Goal: Check status

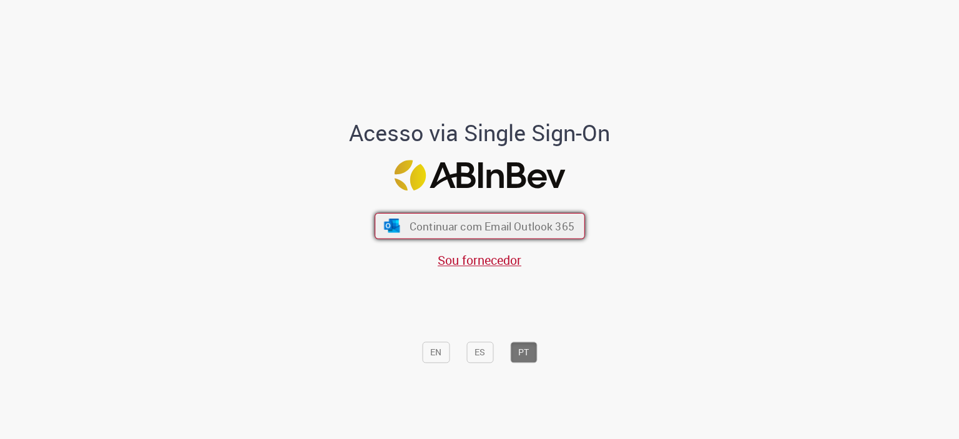
click at [424, 229] on span "Continuar com Email Outlook 365" at bounding box center [491, 226] width 165 height 14
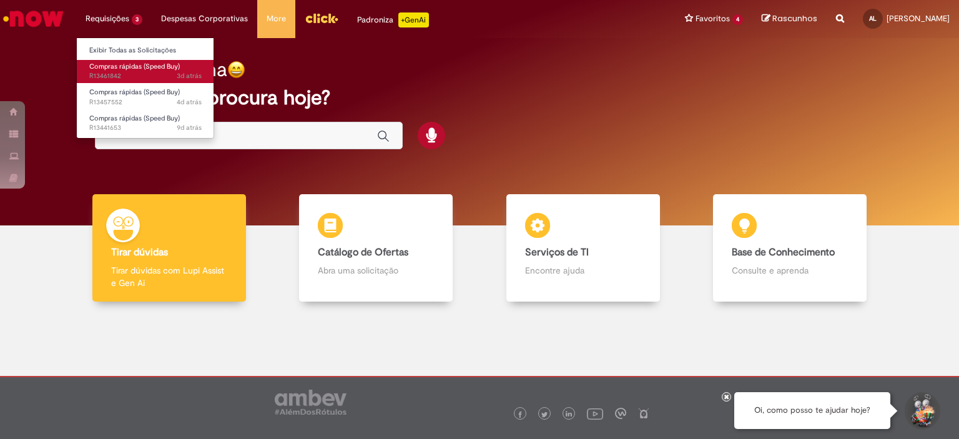
click at [122, 72] on span "3d atrás 3 dias atrás R13461842" at bounding box center [145, 76] width 112 height 10
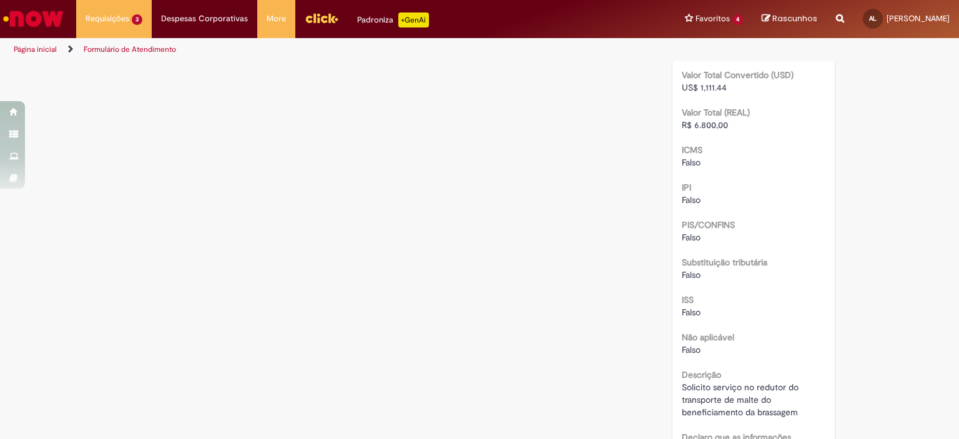
scroll to position [1367, 0]
drag, startPoint x: 728, startPoint y: 124, endPoint x: 672, endPoint y: 128, distance: 55.7
copy span "R$ 6.800,00"
drag, startPoint x: 676, startPoint y: 389, endPoint x: 752, endPoint y: 397, distance: 76.1
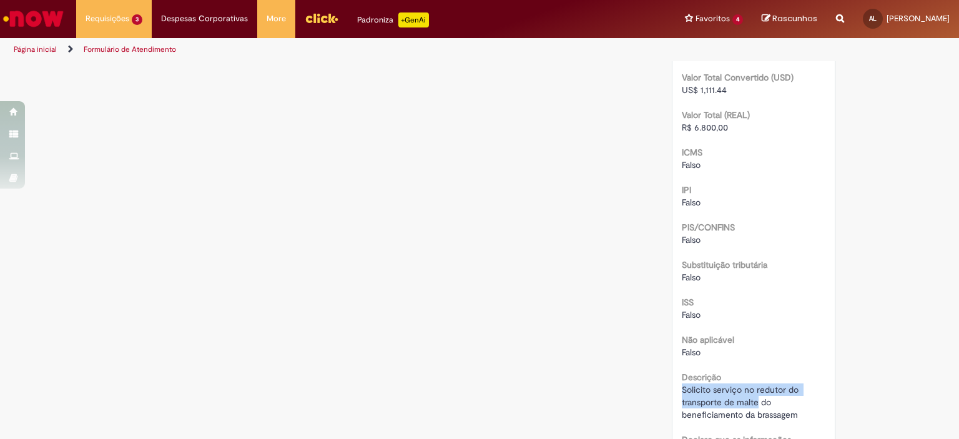
click at [752, 397] on span "Solicito serviço no redutor do transporte de malte do beneficiamento da brassag…" at bounding box center [741, 402] width 119 height 36
copy span "Solicito serviço no redutor do transporte de malte"
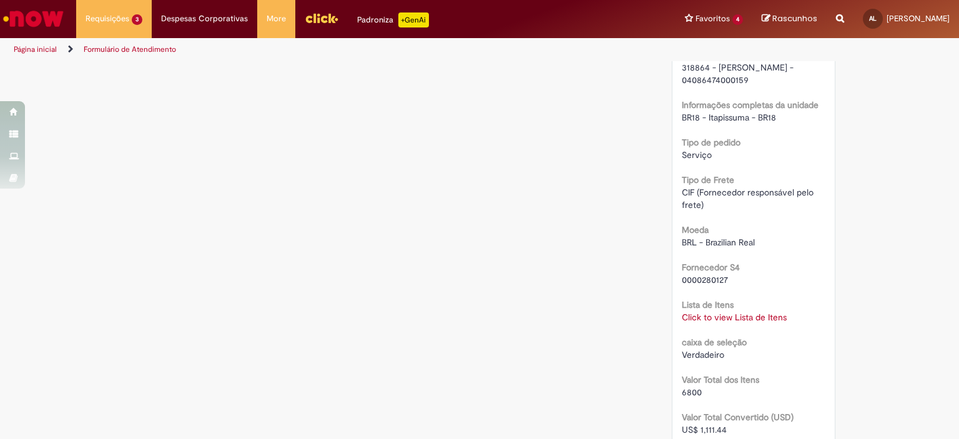
scroll to position [1024, 0]
click at [753, 322] on link "Click to view Lista de Itens" at bounding box center [734, 320] width 105 height 11
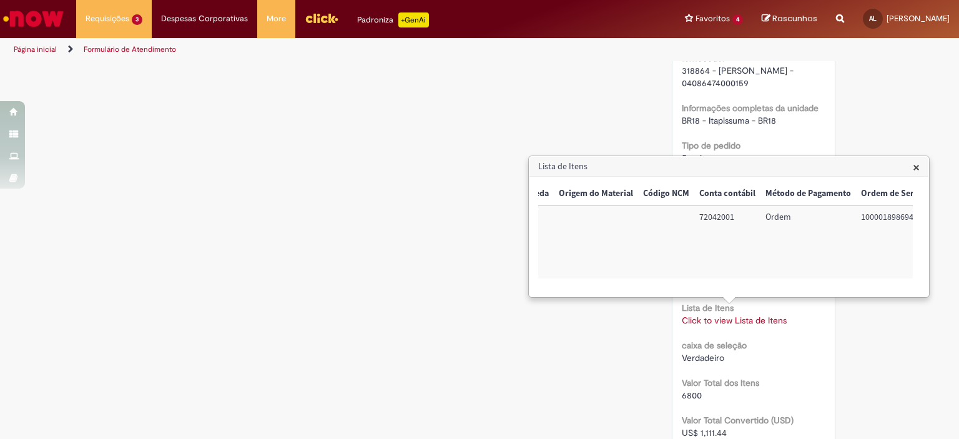
scroll to position [0, 520]
drag, startPoint x: 897, startPoint y: 214, endPoint x: 834, endPoint y: 215, distance: 62.5
click at [834, 215] on tr "Sim 70000004 SERV MANUT PREVENTIVA DE MAQ/EQPTOS C/M. 1 6.800,00 6.800,00 72042…" at bounding box center [469, 241] width 901 height 73
copy tr "100001898694"
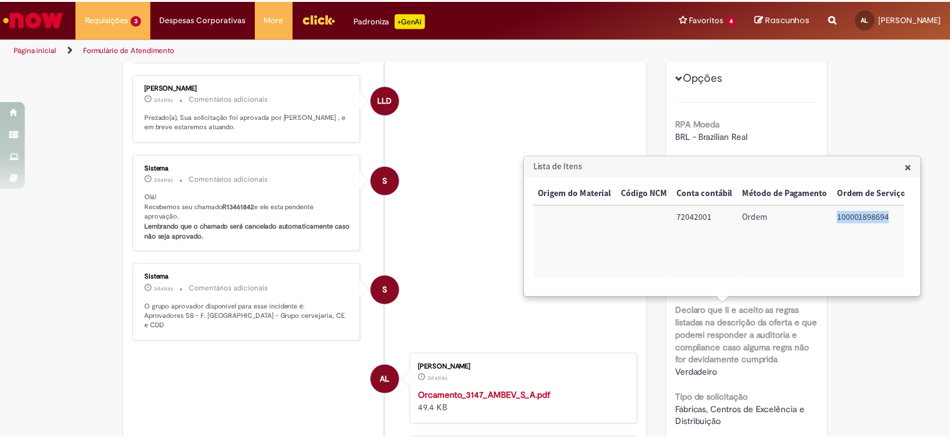
scroll to position [229, 0]
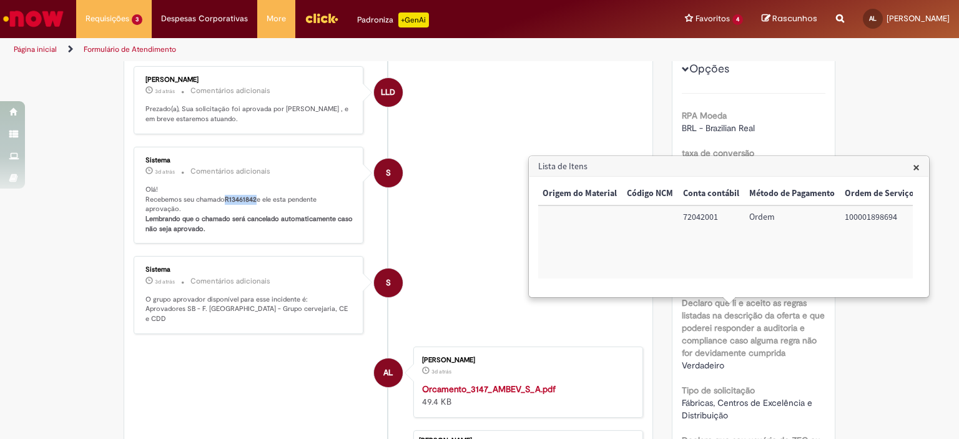
drag, startPoint x: 253, startPoint y: 205, endPoint x: 222, endPoint y: 203, distance: 31.3
click at [222, 203] on p "Olá! Recebemos seu chamado R13461842 e ele esta pendente aprovação. Lembrando q…" at bounding box center [250, 209] width 208 height 49
copy b "R13461842"
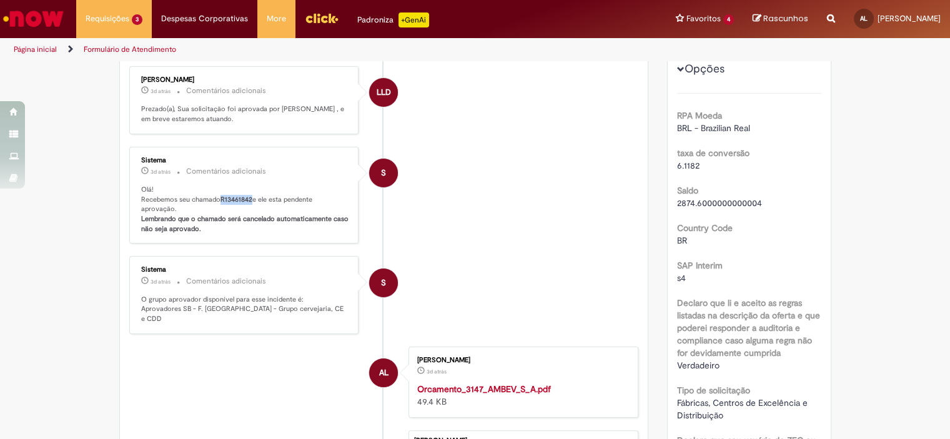
scroll to position [0, 520]
drag, startPoint x: 939, startPoint y: 152, endPoint x: 947, endPoint y: 124, distance: 29.1
click at [947, 124] on section "Formulário de Atendimento Verificar Código de Barras Aguardando Aprovação Aguar…" at bounding box center [475, 250] width 950 height 378
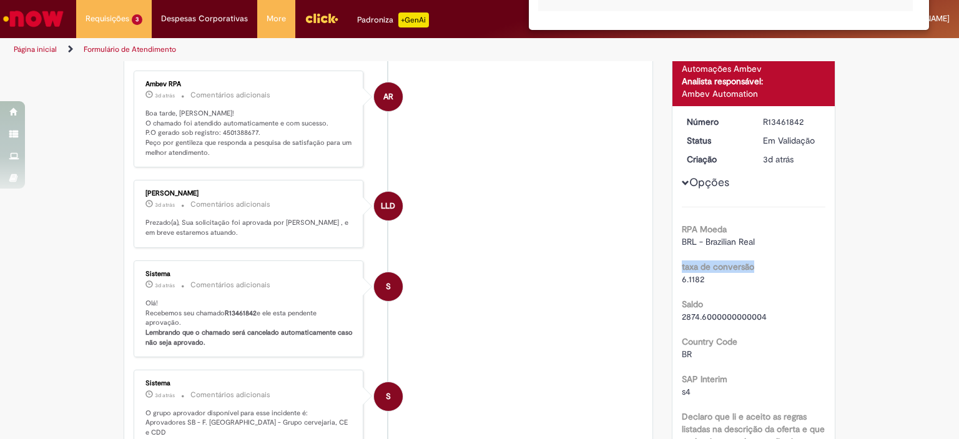
scroll to position [0, 0]
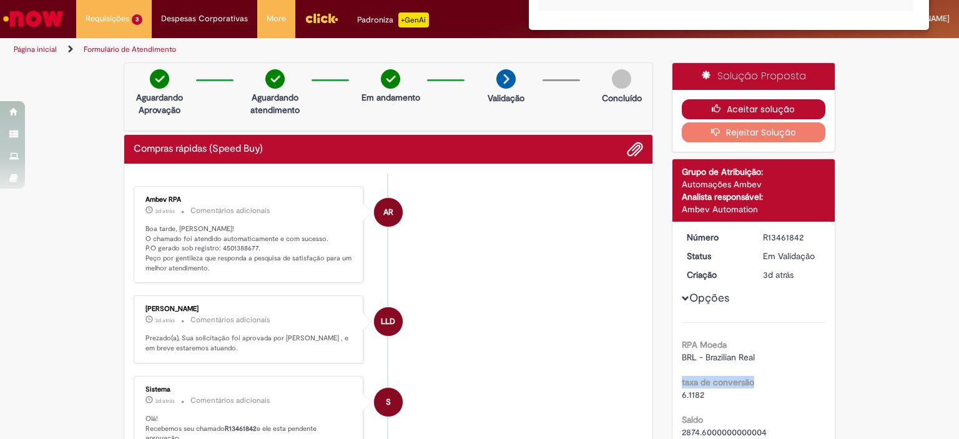
click at [752, 110] on button "Aceitar solução" at bounding box center [754, 109] width 144 height 20
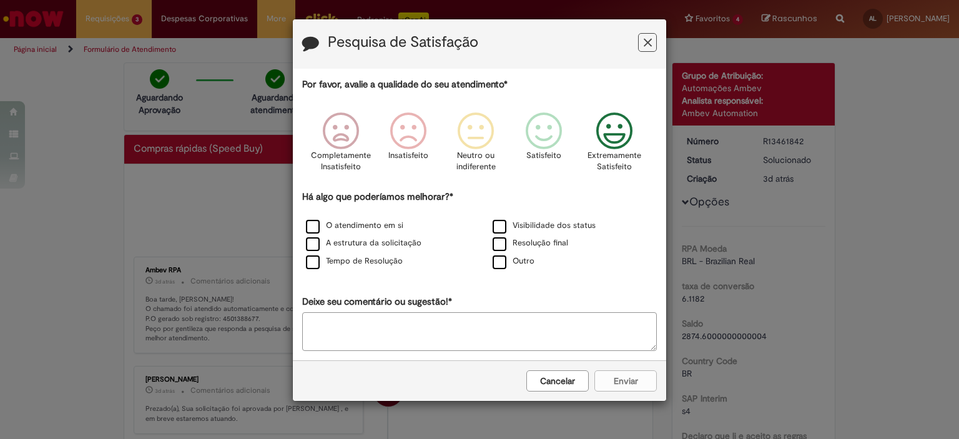
click at [608, 137] on icon "Feedback" at bounding box center [615, 130] width 47 height 37
click at [312, 224] on label "O atendimento em si" at bounding box center [354, 226] width 97 height 12
click at [627, 384] on button "Enviar" at bounding box center [626, 380] width 62 height 21
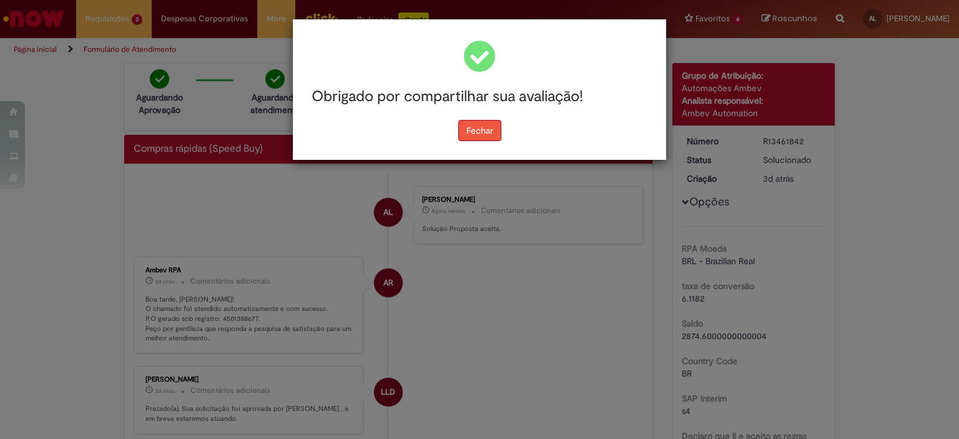
click at [480, 121] on button "Fechar" at bounding box center [479, 130] width 43 height 21
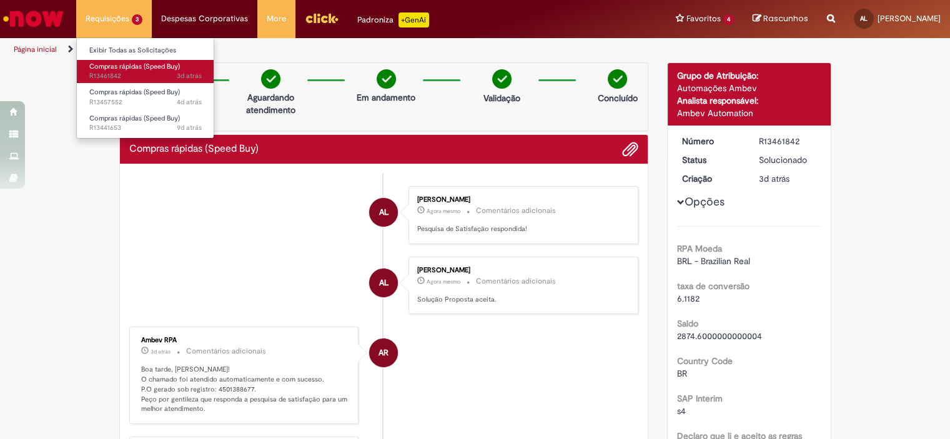
click at [148, 67] on span "Compras rápidas (Speed Buy)" at bounding box center [134, 66] width 91 height 9
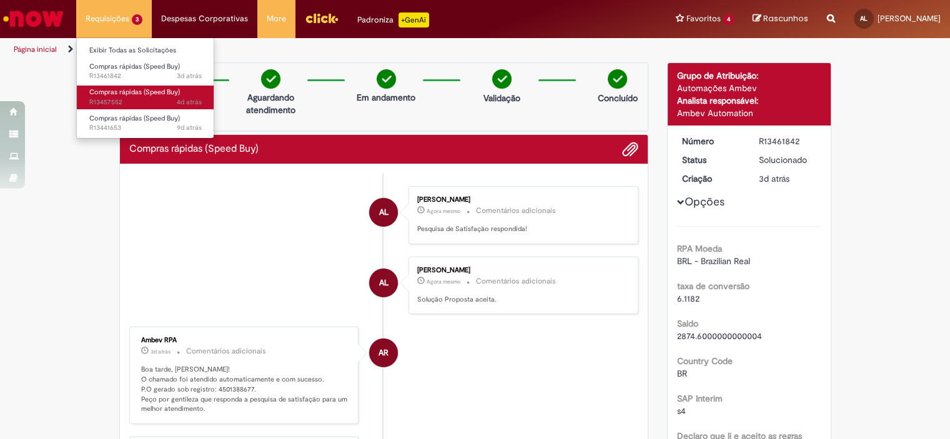
click at [127, 94] on span "Compras rápidas (Speed Buy)" at bounding box center [134, 91] width 91 height 9
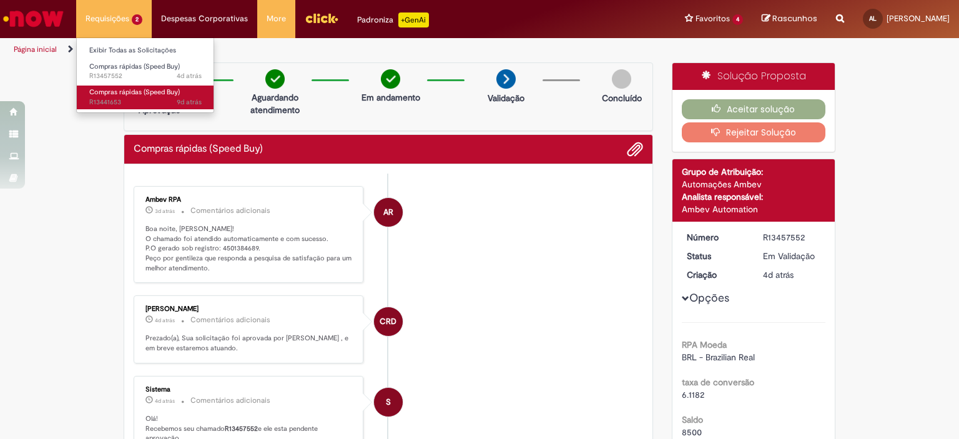
click at [107, 99] on span "9d atrás 9 dias atrás R13441653" at bounding box center [145, 102] width 112 height 10
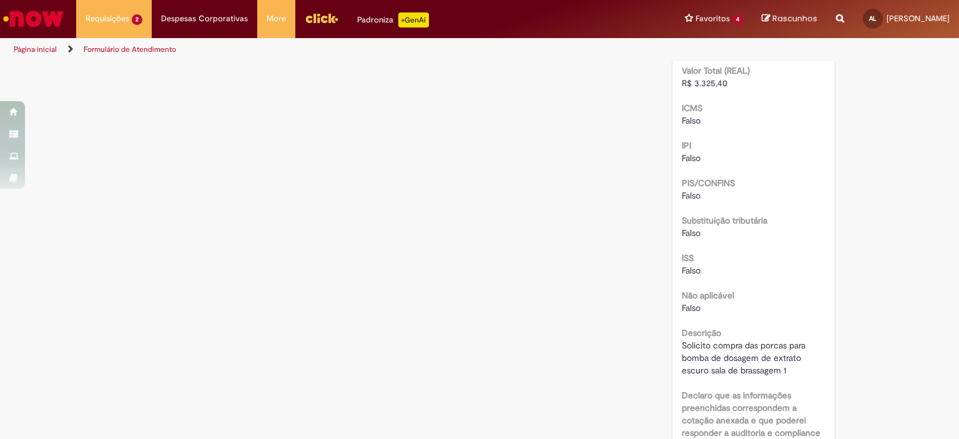
scroll to position [1400, 0]
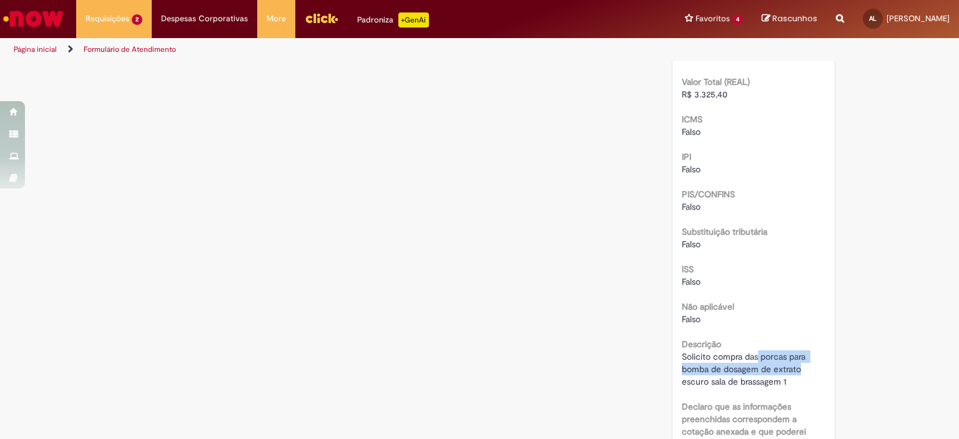
drag, startPoint x: 755, startPoint y: 358, endPoint x: 796, endPoint y: 372, distance: 43.5
click at [796, 372] on span "Solicito compra das porcas para bomba de dosagem de extrato escuro sala de bras…" at bounding box center [745, 369] width 126 height 36
copy span "porcas para bomba de dosagem de extrato"
drag, startPoint x: 726, startPoint y: 96, endPoint x: 676, endPoint y: 96, distance: 50.6
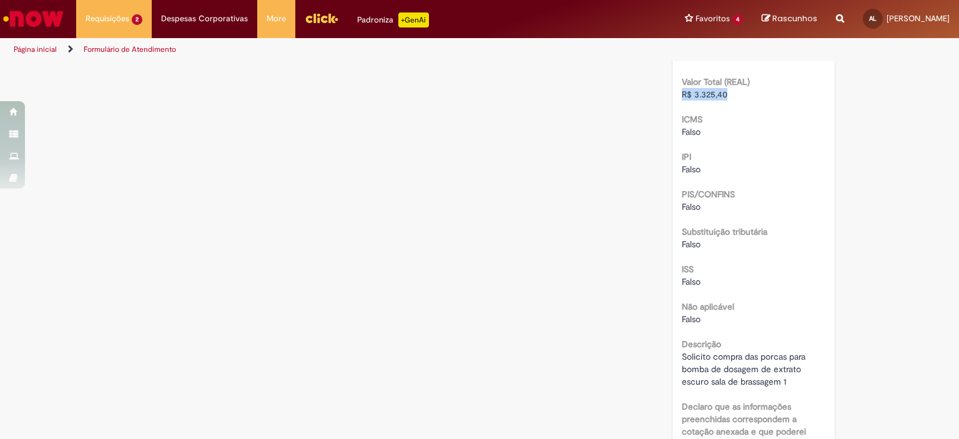
copy span "R$ 3.325,40"
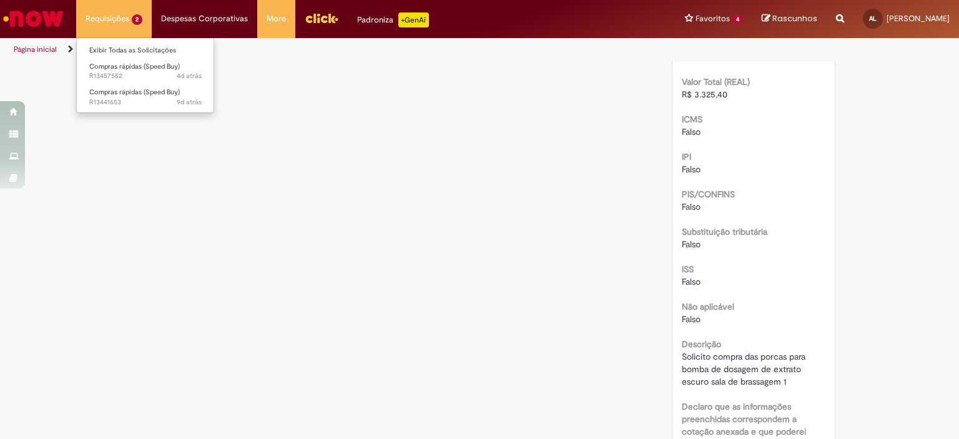
click at [108, 20] on li "Requisições 2 Exibir Todas as Solicitações Compras rápidas (Speed Buy) 4d atrás…" at bounding box center [114, 18] width 76 height 37
click at [119, 103] on span "9d atrás 9 dias atrás R13441653" at bounding box center [145, 102] width 112 height 10
click at [122, 66] on span "Compras rápidas (Speed Buy)" at bounding box center [134, 66] width 91 height 9
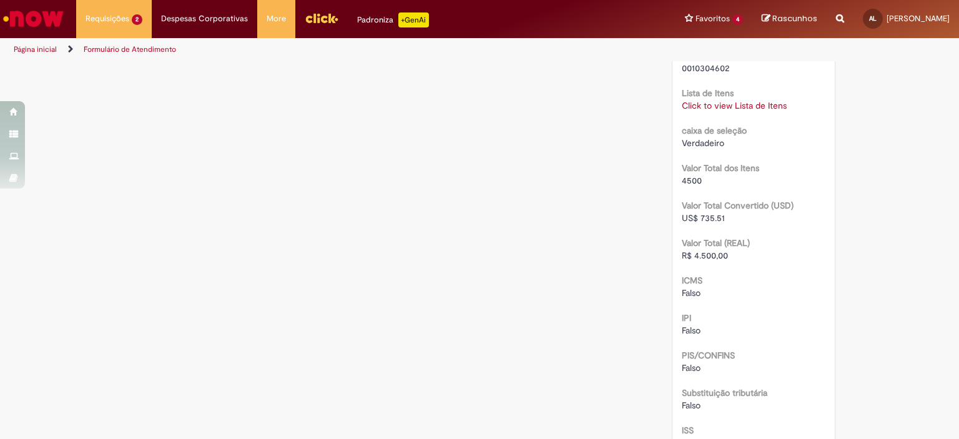
scroll to position [1248, 0]
drag, startPoint x: 734, startPoint y: 259, endPoint x: 656, endPoint y: 259, distance: 77.5
copy span "R$ 4.500,00"
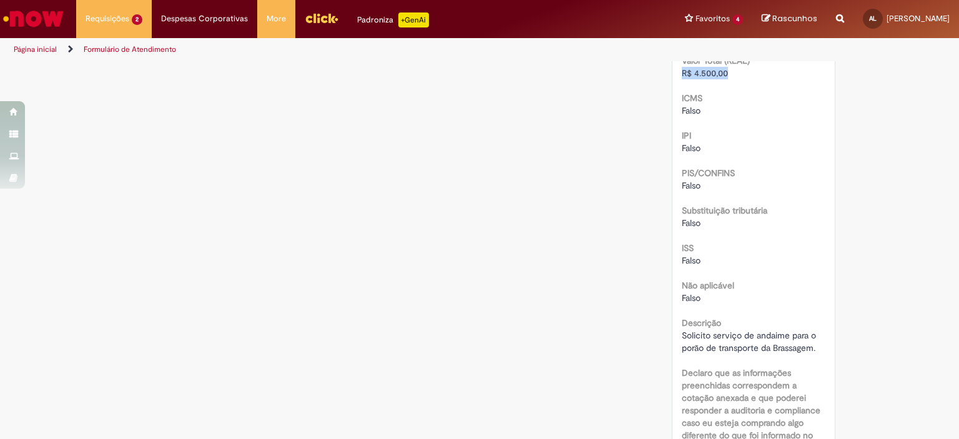
scroll to position [1436, 0]
drag, startPoint x: 706, startPoint y: 332, endPoint x: 756, endPoint y: 342, distance: 51.6
click at [756, 342] on span "Solicito serviço de andaime para o porão de transporte da Brassagem." at bounding box center [750, 339] width 137 height 24
copy span "serviço de andaime para o porão de transporte"
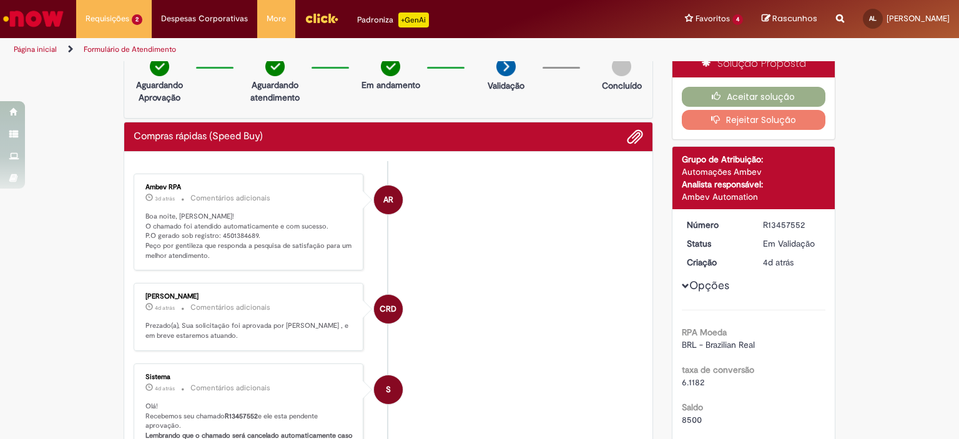
scroll to position [0, 0]
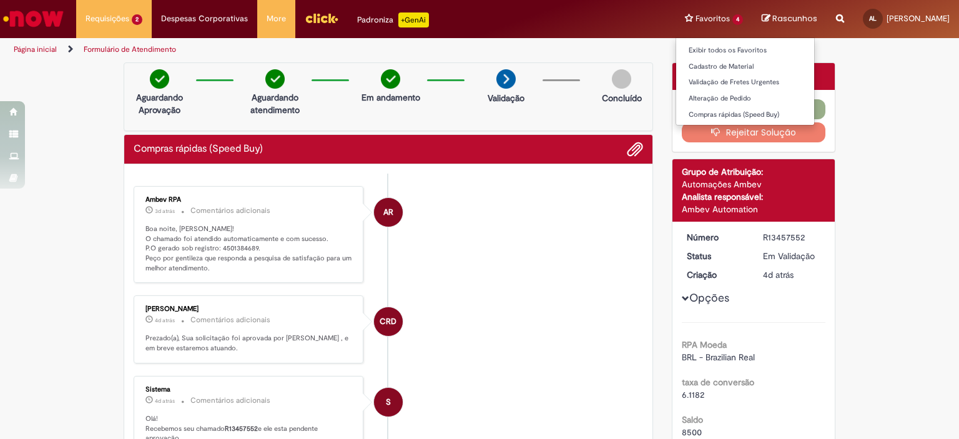
click at [683, 16] on li "Favoritos 4 Exibir todos os Favoritos Cadastro de Material Validação de Fretes …" at bounding box center [714, 18] width 77 height 37
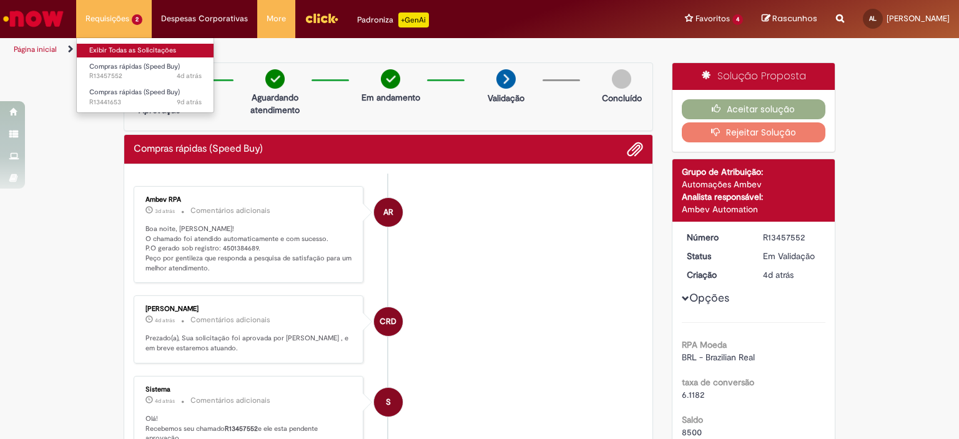
click at [111, 46] on link "Exibir Todas as Solicitações" at bounding box center [145, 51] width 137 height 14
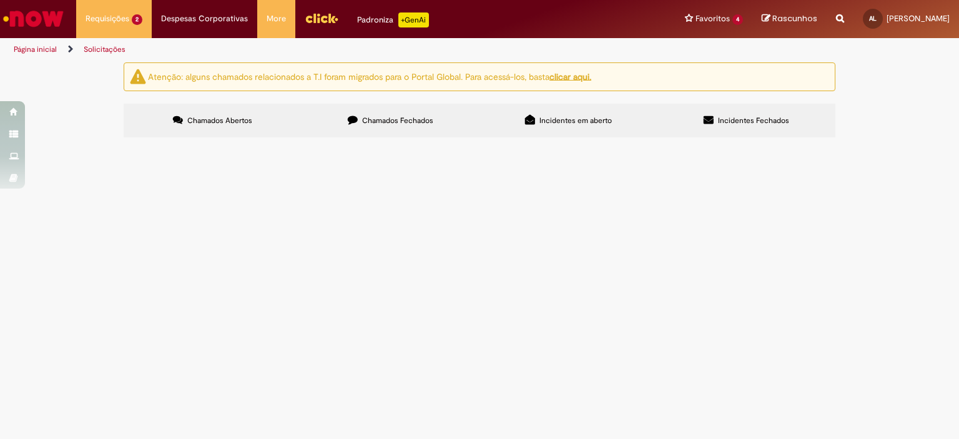
click at [385, 117] on span "Chamados Fechados" at bounding box center [397, 121] width 71 height 10
click at [0, 0] on span "Solicito frete aéreo convencional para coleta do material (vedação da estação d…" at bounding box center [0, 0] width 0 height 0
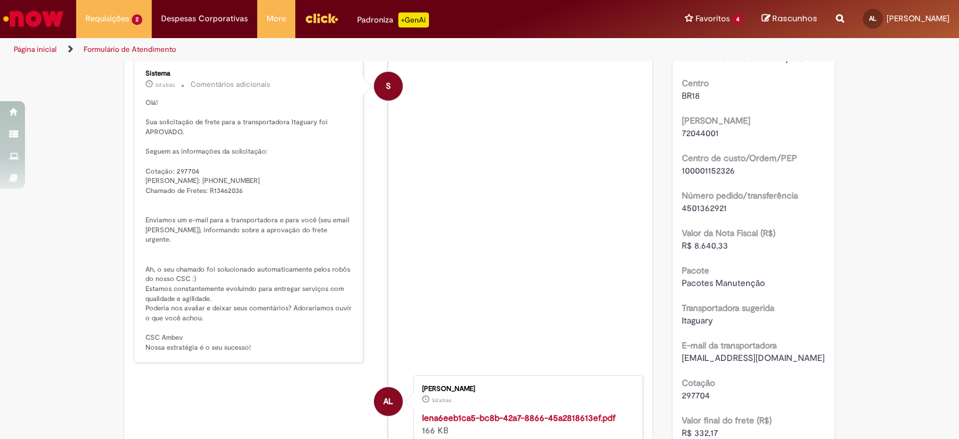
scroll to position [72, 0]
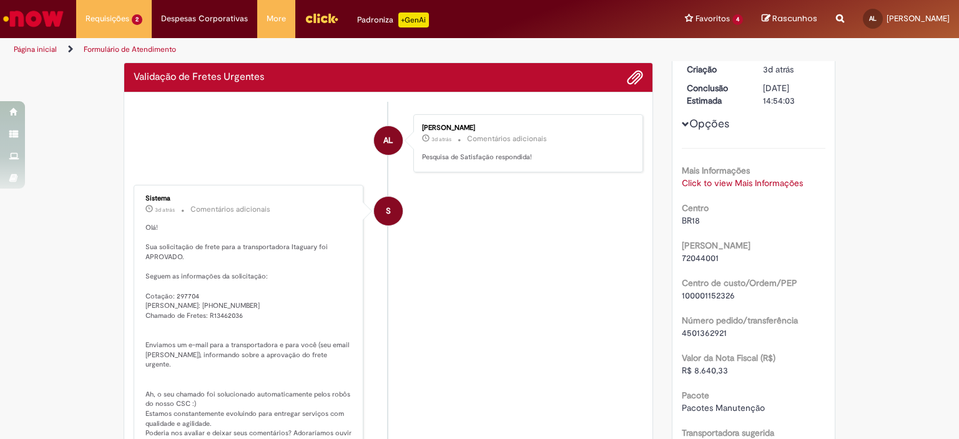
click at [714, 187] on link "Click to view Mais Informações" at bounding box center [742, 182] width 121 height 11
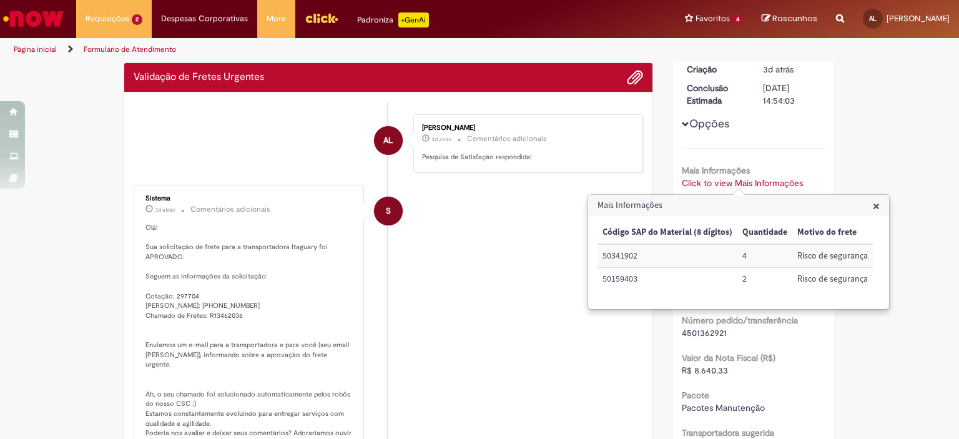
click at [462, 277] on li "S Sistema 3d atrás 3 dias atrás Comentários adicionais Olá! Sua solicitação de …" at bounding box center [389, 336] width 510 height 303
click at [877, 204] on span "×" at bounding box center [876, 205] width 7 height 17
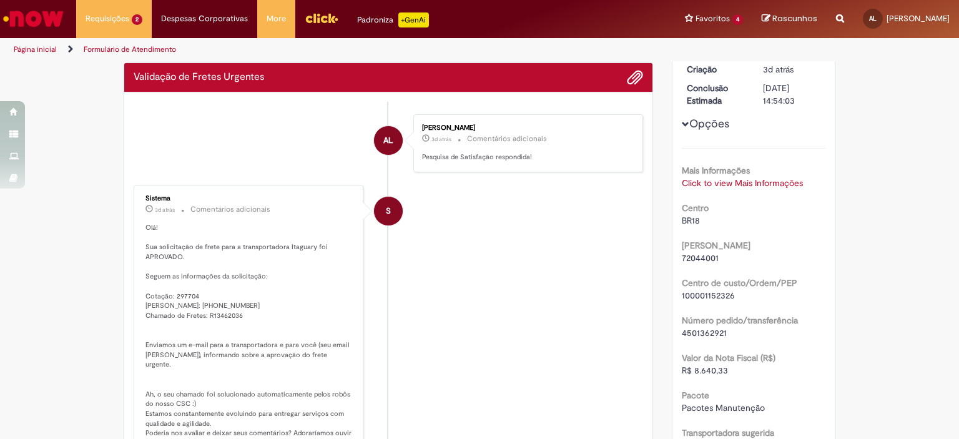
scroll to position [134, 0]
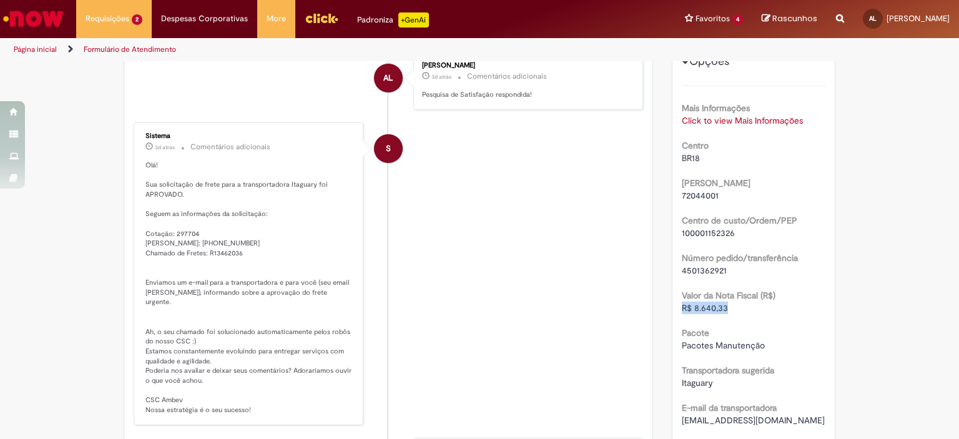
drag, startPoint x: 730, startPoint y: 307, endPoint x: 665, endPoint y: 313, distance: 65.3
copy span "R$ 8.640,33"
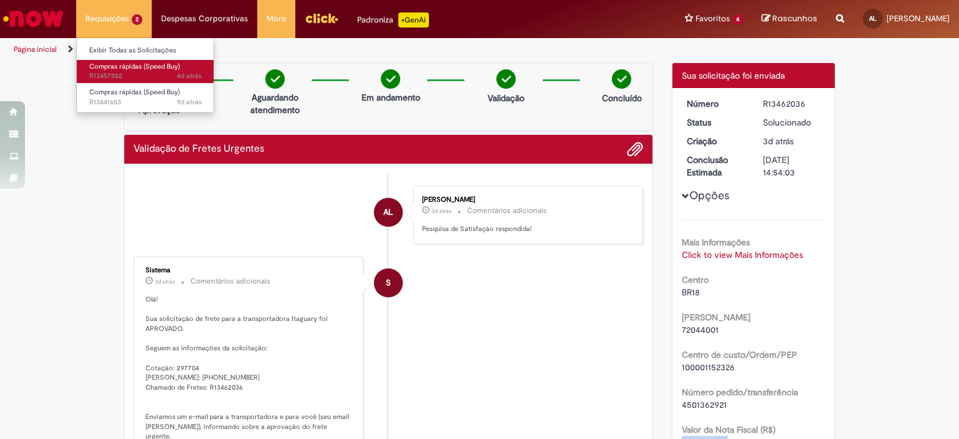
click at [114, 72] on span "4d atrás 4 dias atrás R13457552" at bounding box center [145, 76] width 112 height 10
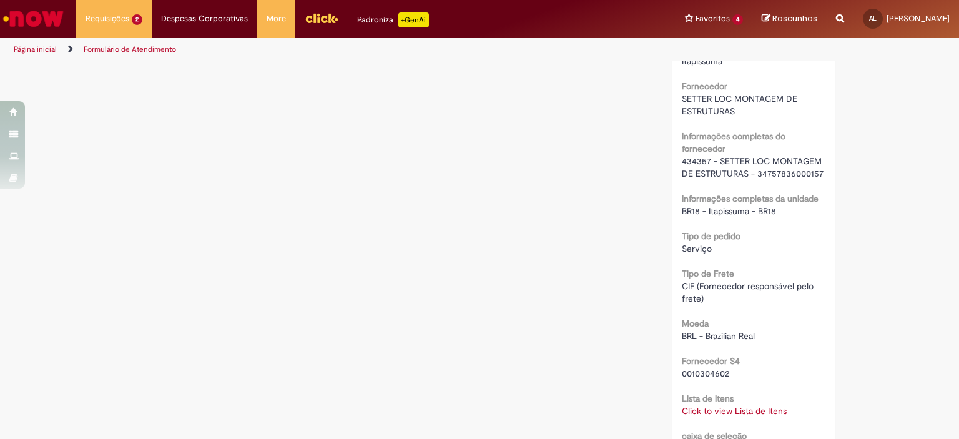
scroll to position [1008, 0]
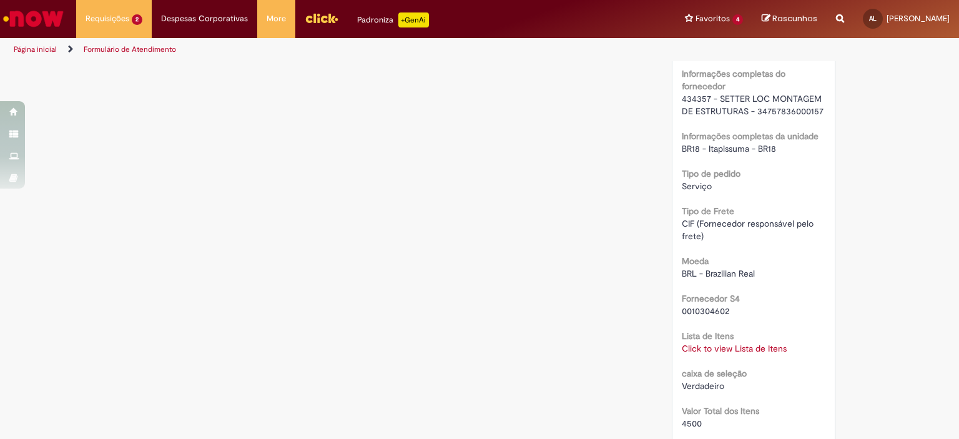
click at [735, 344] on link "Click to view Lista de Itens" at bounding box center [734, 348] width 105 height 11
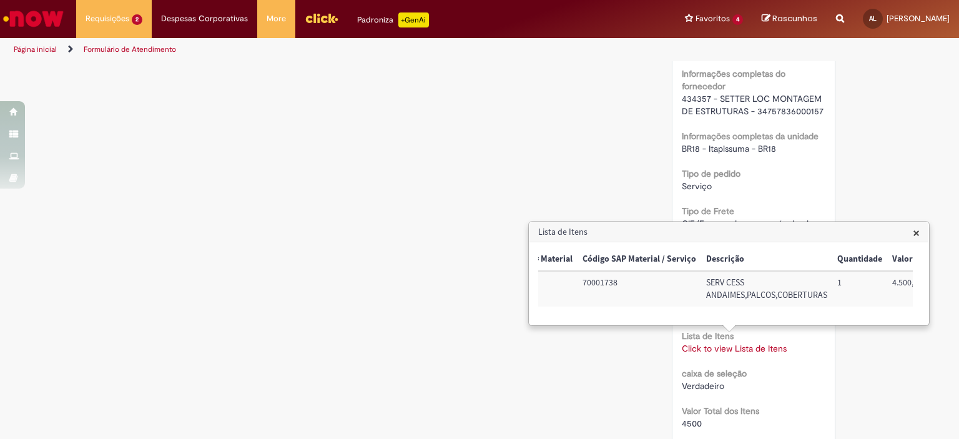
scroll to position [0, 0]
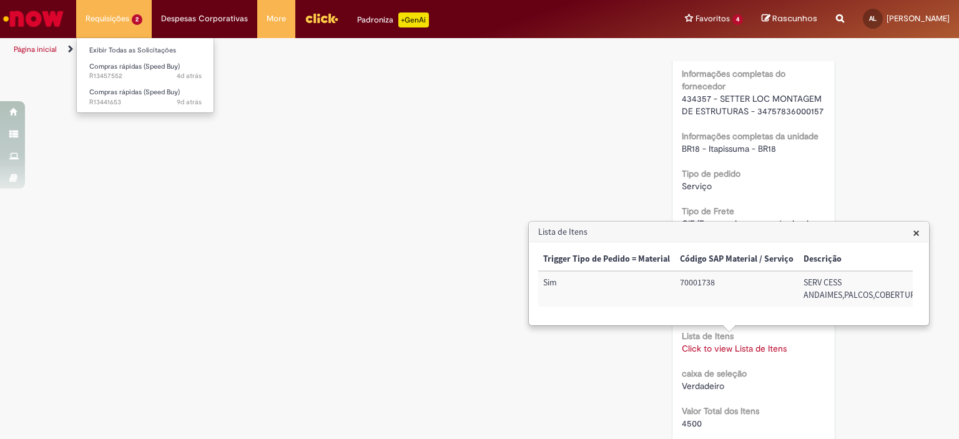
click at [117, 4] on li "Requisições 2 Exibir Todas as Solicitações Compras rápidas (Speed Buy) 4d atrás…" at bounding box center [114, 18] width 76 height 37
click at [144, 92] on span "Compras rápidas (Speed Buy)" at bounding box center [134, 91] width 91 height 9
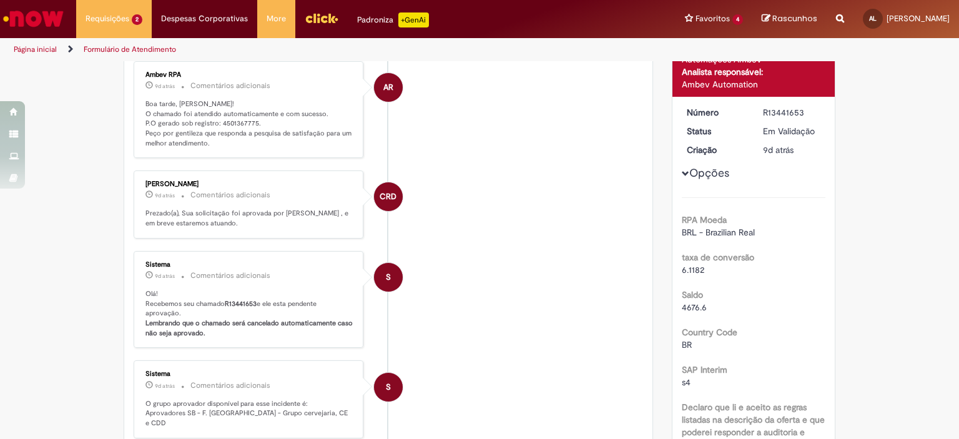
scroll to position [197, 0]
